Goal: Transaction & Acquisition: Book appointment/travel/reservation

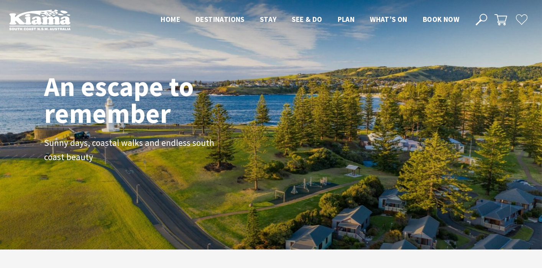
scroll to position [124, 536]
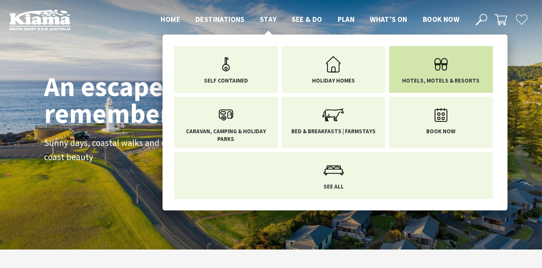
click at [427, 69] on link "Hotels, Motels & Resorts" at bounding box center [441, 68] width 92 height 32
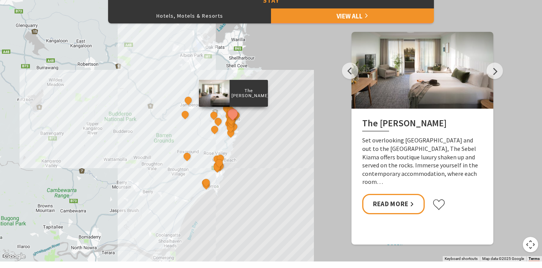
scroll to position [327, 0]
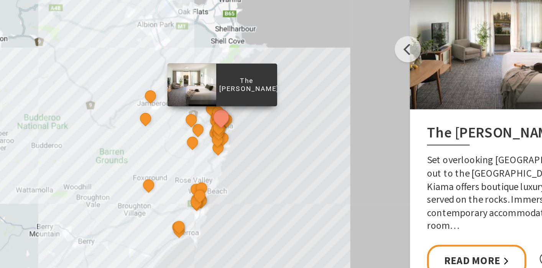
click at [250, 156] on div "The Sebel Kiama Seaside Escape 1 [GEOGRAPHIC_DATA] [GEOGRAPHIC_DATA] Keeper of …" at bounding box center [271, 141] width 542 height 276
click at [250, 156] on div "The Sebel Kiama Seaside Escape 1 Bellevue Boutique Hotel Kiama Saddleback Grove…" at bounding box center [271, 141] width 542 height 276
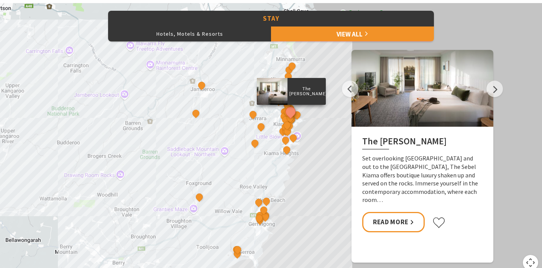
drag, startPoint x: 193, startPoint y: 137, endPoint x: 266, endPoint y: 138, distance: 73.6
click at [266, 138] on div "The Sebel Kiama Seaside Escape 1 Bellevue Boutique Hotel Kiama Saddleback Grove…" at bounding box center [271, 141] width 542 height 276
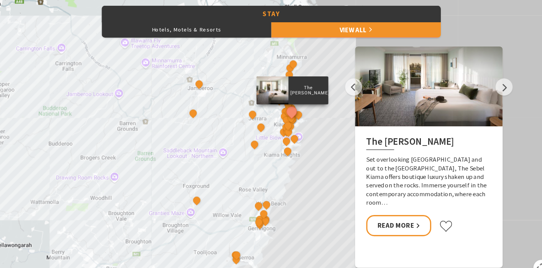
scroll to position [327, 0]
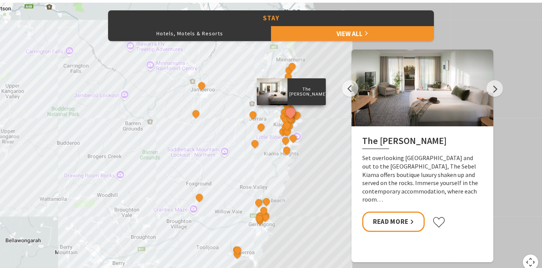
click at [327, 69] on div "The Sebel Kiama Seaside Escape 1 Bellevue Boutique Hotel Kiama Saddleback Grove…" at bounding box center [271, 141] width 542 height 276
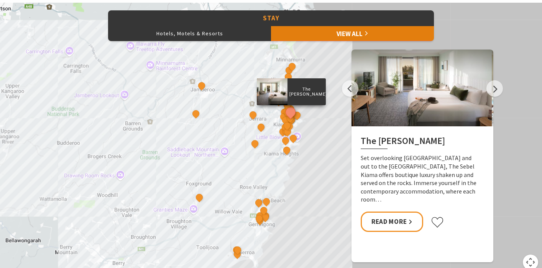
click at [370, 32] on link "View All" at bounding box center [352, 33] width 163 height 15
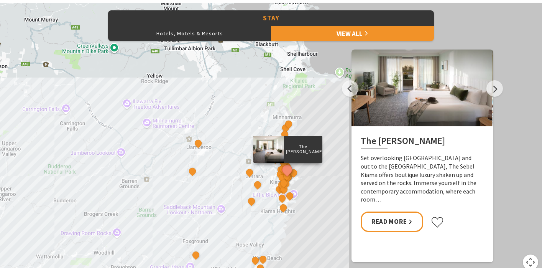
drag, startPoint x: 312, startPoint y: 171, endPoint x: 311, endPoint y: 228, distance: 57.5
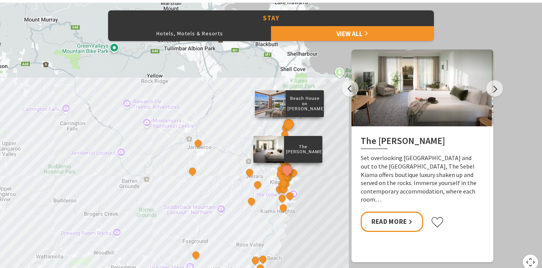
click at [291, 122] on button "See detail about Beach House on Johnson" at bounding box center [289, 124] width 14 height 14
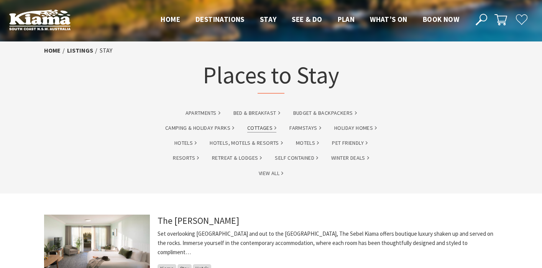
click at [261, 128] on link "Cottages" at bounding box center [261, 127] width 29 height 9
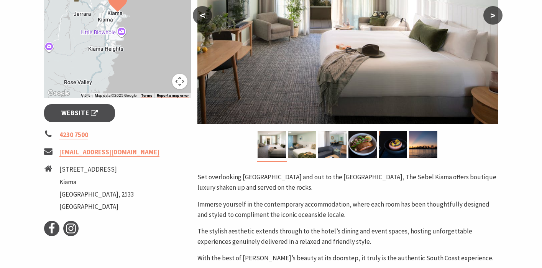
scroll to position [220, 0]
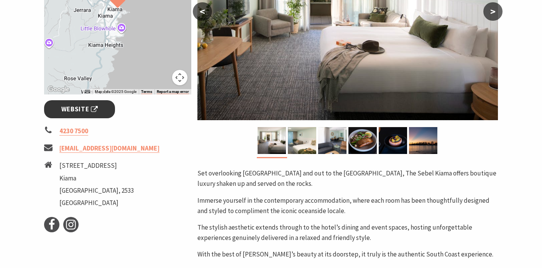
click at [86, 111] on span "Website" at bounding box center [79, 109] width 37 height 10
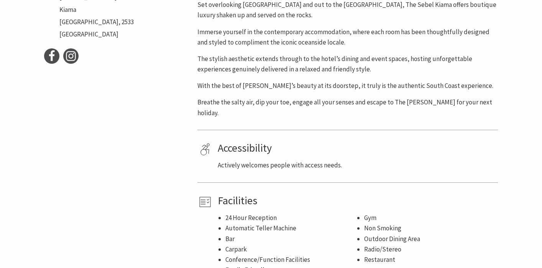
scroll to position [439, 0]
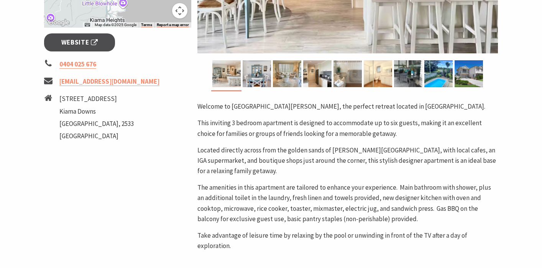
scroll to position [287, 0]
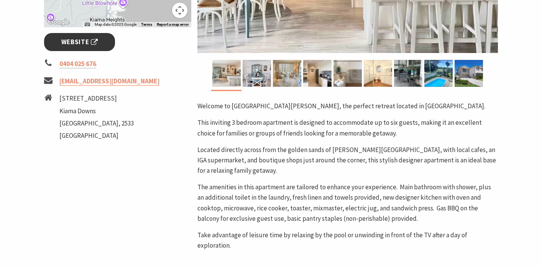
click at [81, 38] on span "Website" at bounding box center [79, 42] width 37 height 10
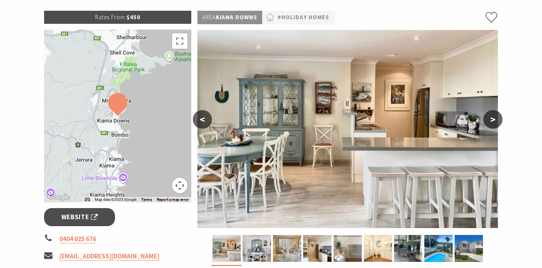
scroll to position [66, 0]
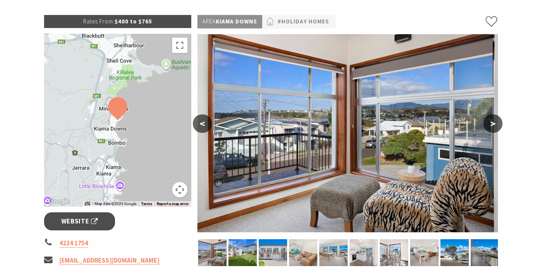
scroll to position [109, 0]
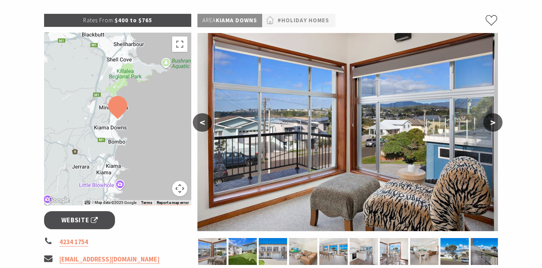
click at [500, 128] on div "Area Kiama Downs #Holiday Homes < > Discover the hidden gem of Kiama Downs at B…" at bounding box center [347, 243] width 307 height 459
click at [497, 124] on button ">" at bounding box center [492, 122] width 19 height 18
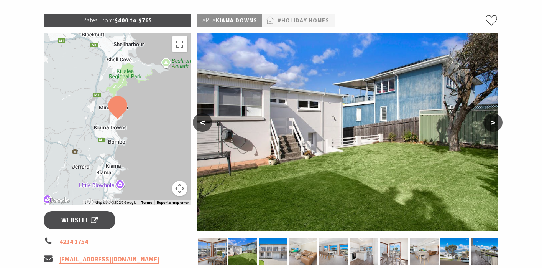
click at [497, 124] on button ">" at bounding box center [492, 122] width 19 height 18
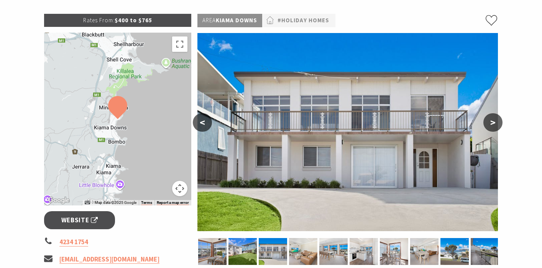
click at [497, 124] on button ">" at bounding box center [492, 122] width 19 height 18
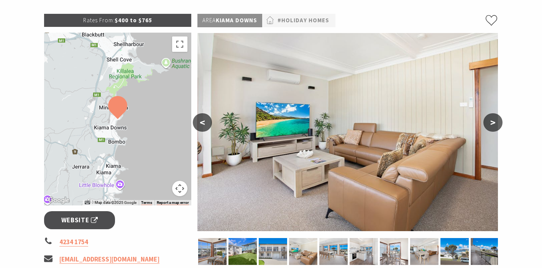
click at [497, 124] on button ">" at bounding box center [492, 122] width 19 height 18
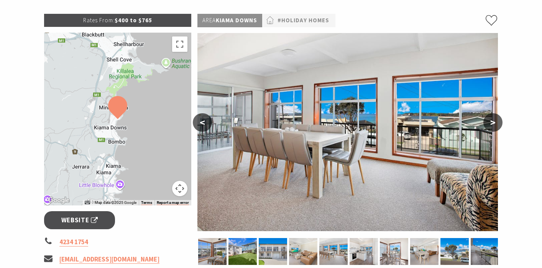
click at [497, 124] on button ">" at bounding box center [492, 122] width 19 height 18
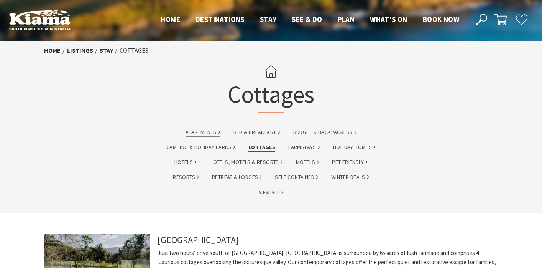
click at [217, 132] on link "Apartments" at bounding box center [203, 132] width 35 height 9
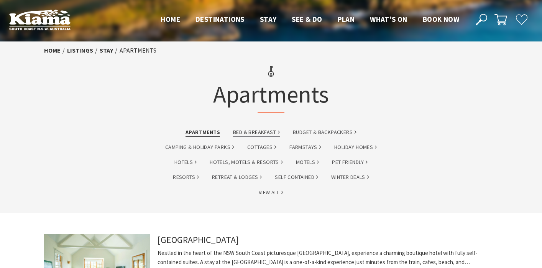
click at [266, 133] on link "Bed & Breakfast" at bounding box center [256, 132] width 47 height 9
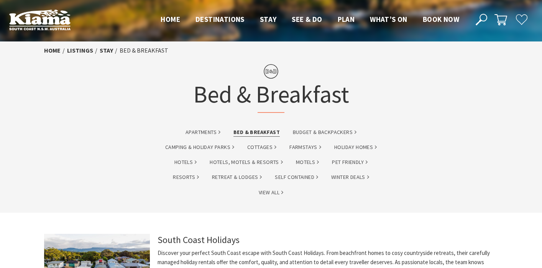
scroll to position [2, 0]
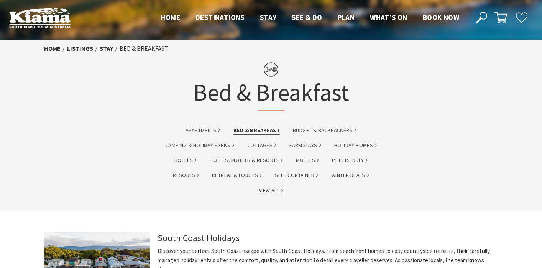
click at [277, 190] on link "View All" at bounding box center [271, 190] width 25 height 9
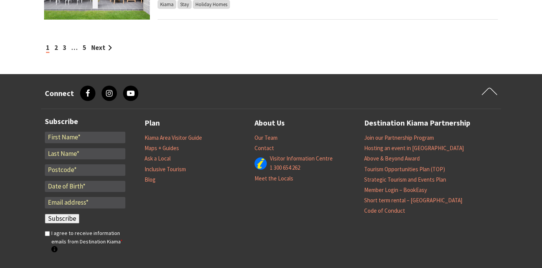
scroll to position [842, 0]
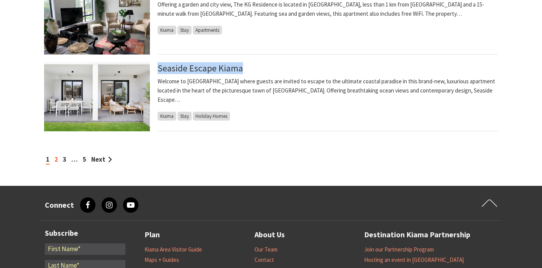
click at [54, 159] on link "2" at bounding box center [55, 159] width 3 height 8
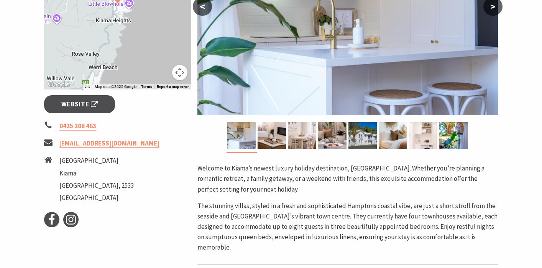
scroll to position [227, 0]
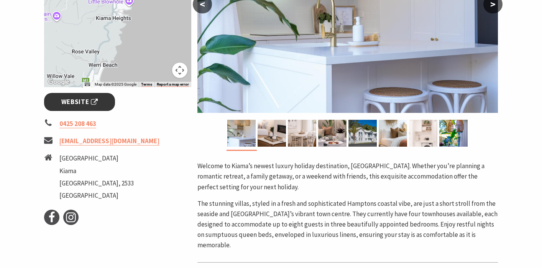
click at [91, 98] on span "Website" at bounding box center [79, 102] width 37 height 10
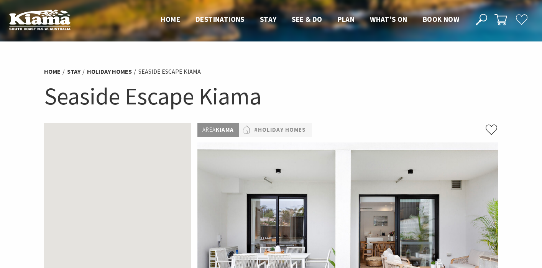
scroll to position [215, 0]
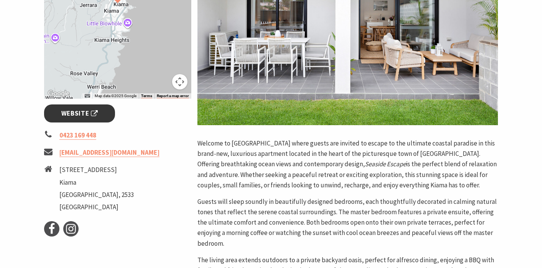
click at [70, 110] on span "Website" at bounding box center [79, 113] width 37 height 10
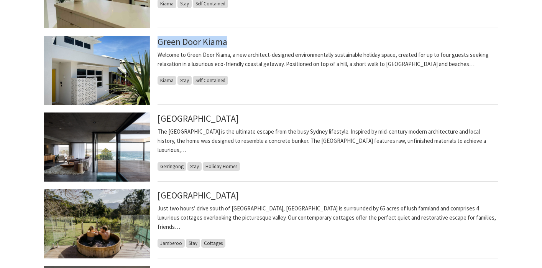
scroll to position [770, 0]
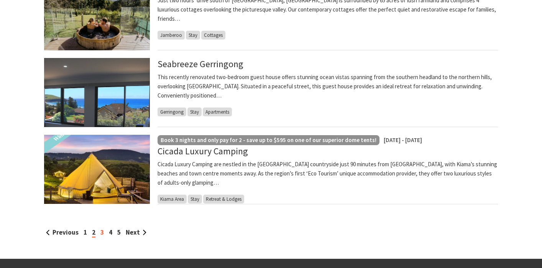
click at [102, 233] on link "3" at bounding box center [101, 232] width 3 height 8
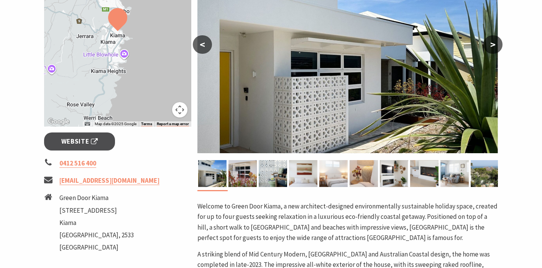
scroll to position [194, 0]
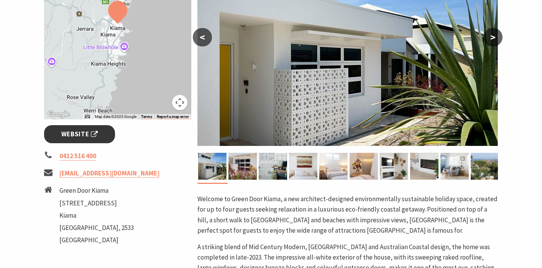
click at [87, 130] on span "Website" at bounding box center [79, 134] width 37 height 10
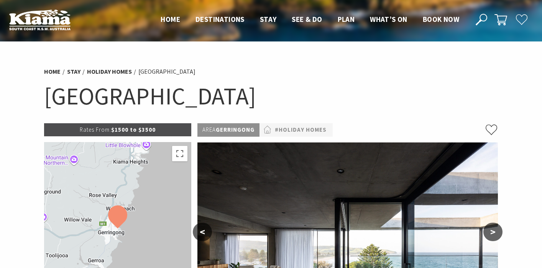
scroll to position [214, 0]
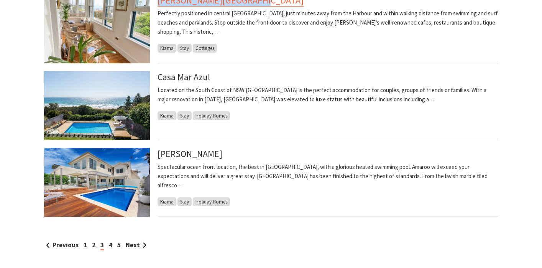
scroll to position [763, 0]
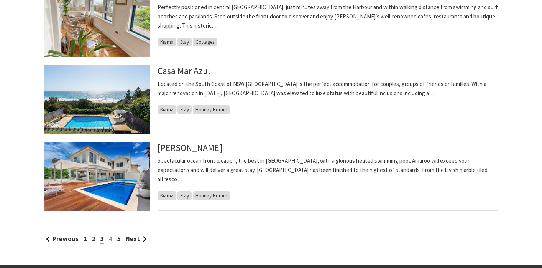
click at [110, 238] on link "4" at bounding box center [110, 238] width 3 height 8
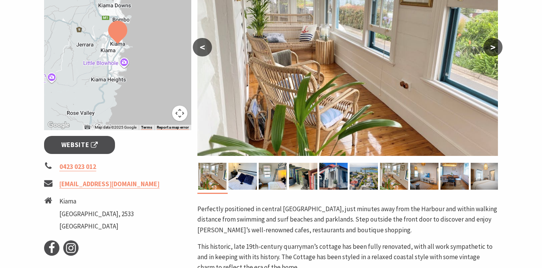
scroll to position [188, 0]
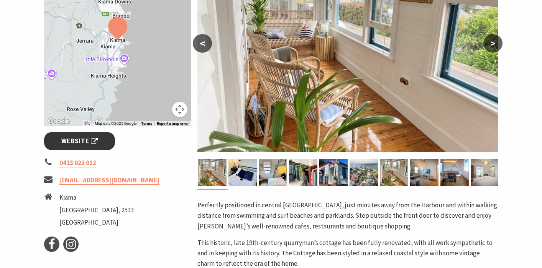
click at [82, 143] on span "Website" at bounding box center [79, 141] width 37 height 10
click at [493, 45] on button ">" at bounding box center [492, 43] width 19 height 18
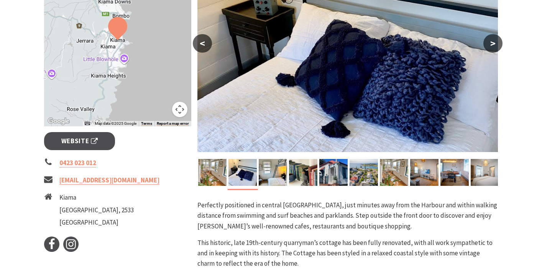
click at [493, 45] on button ">" at bounding box center [492, 43] width 19 height 18
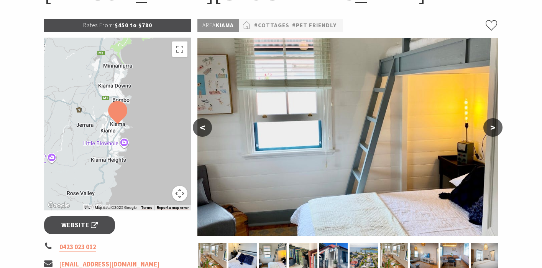
scroll to position [104, 0]
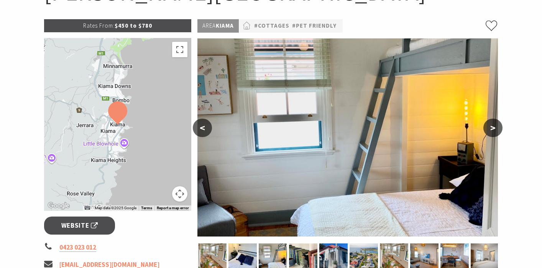
click at [492, 130] on button ">" at bounding box center [492, 127] width 19 height 18
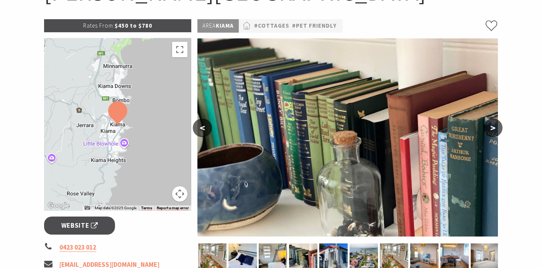
click at [492, 130] on button ">" at bounding box center [492, 127] width 19 height 18
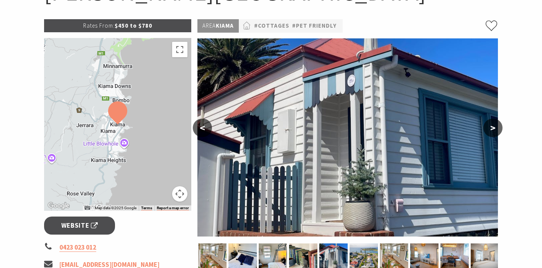
click at [492, 130] on button ">" at bounding box center [492, 127] width 19 height 18
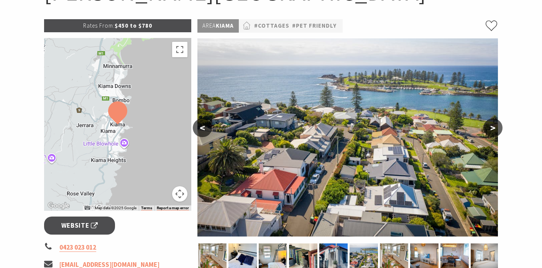
click at [492, 130] on button ">" at bounding box center [492, 127] width 19 height 18
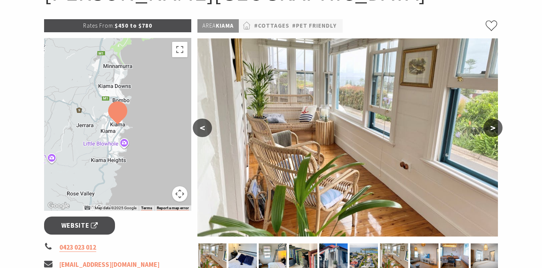
click at [492, 130] on button ">" at bounding box center [492, 127] width 19 height 18
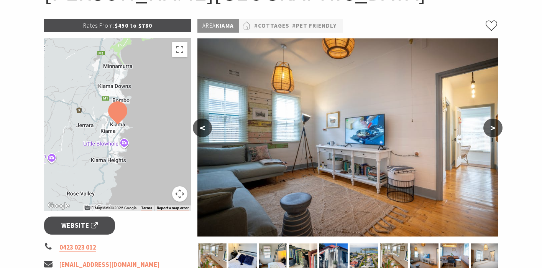
click at [492, 130] on button ">" at bounding box center [492, 127] width 19 height 18
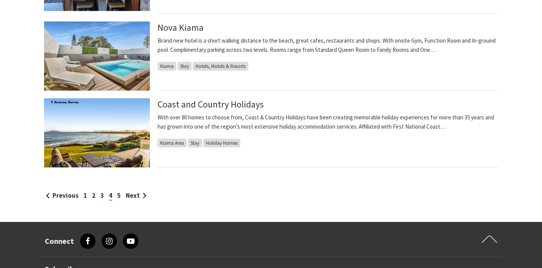
scroll to position [814, 0]
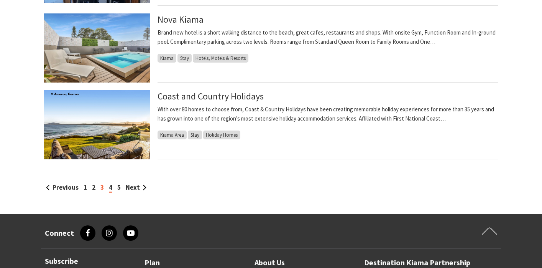
click at [101, 189] on link "3" at bounding box center [101, 187] width 3 height 8
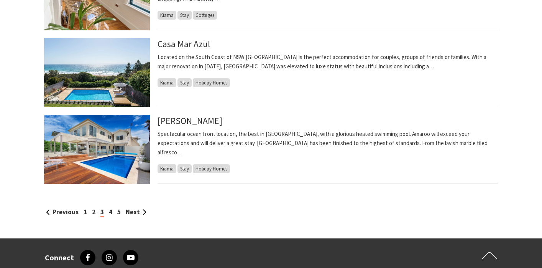
scroll to position [790, 0]
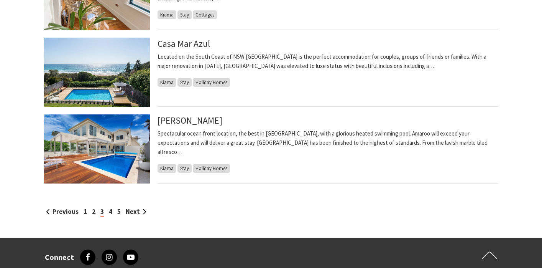
click at [250, 140] on p "Spectacular ocean front location, the best in [GEOGRAPHIC_DATA], with a gloriou…" at bounding box center [328, 143] width 340 height 28
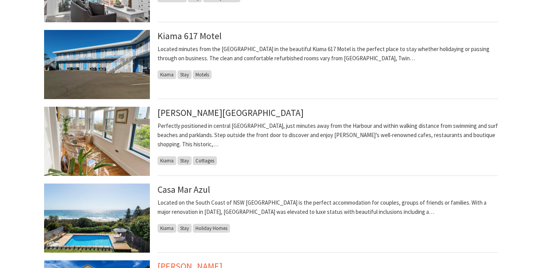
scroll to position [925, 0]
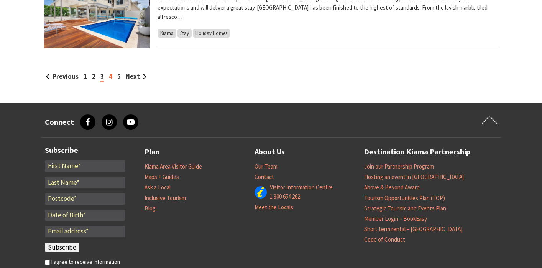
click at [110, 77] on link "4" at bounding box center [110, 76] width 3 height 8
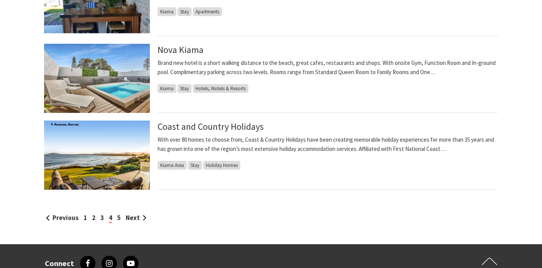
scroll to position [785, 0]
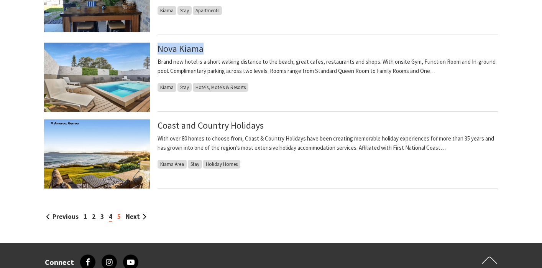
click at [120, 216] on link "5" at bounding box center [118, 216] width 3 height 8
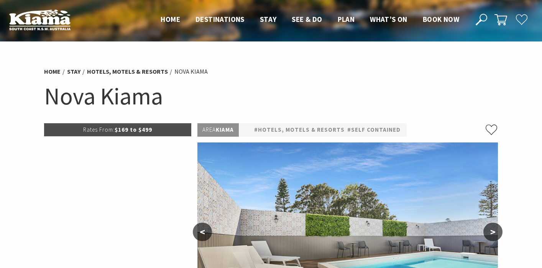
select select "3"
select select "2"
select select "3"
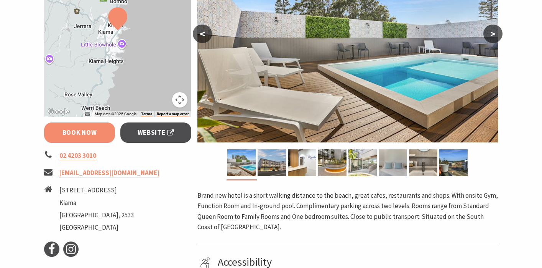
click at [94, 131] on link "Book Now" at bounding box center [79, 132] width 71 height 20
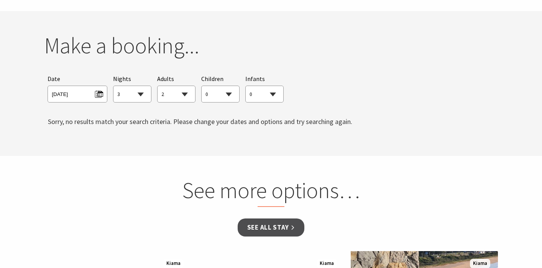
scroll to position [618, 0]
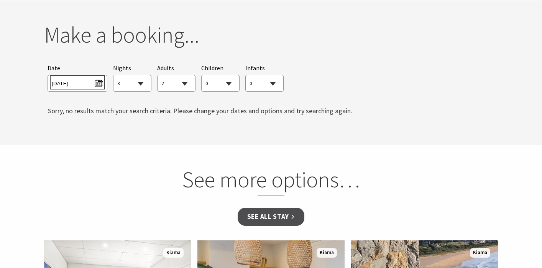
click at [100, 83] on span "Tue 09/09/2025" at bounding box center [77, 82] width 51 height 10
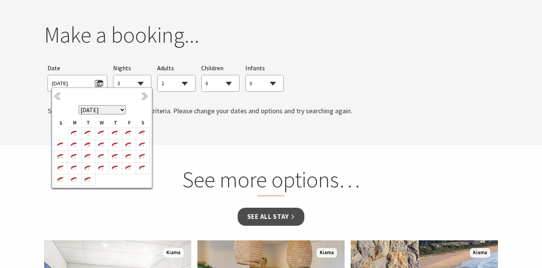
click at [140, 98] on th "September 2025 October 2025 November 2025 December 2025 January 2026 February 2…" at bounding box center [101, 104] width 95 height 28
click at [141, 98] on link "Next" at bounding box center [145, 96] width 8 height 8
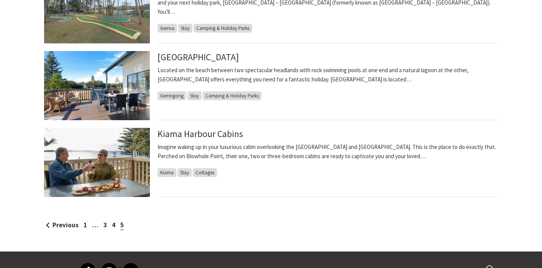
scroll to position [714, 0]
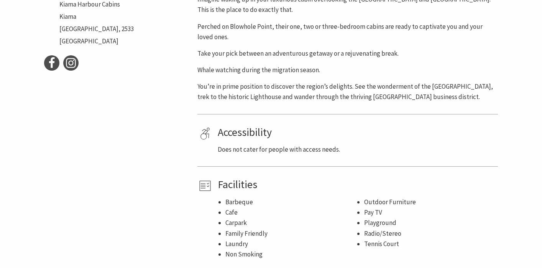
scroll to position [271, 0]
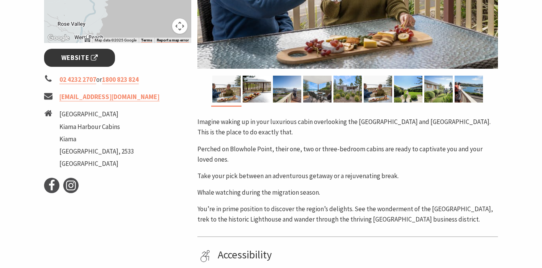
click at [85, 55] on span "Website" at bounding box center [79, 58] width 37 height 10
